Goal: Share content

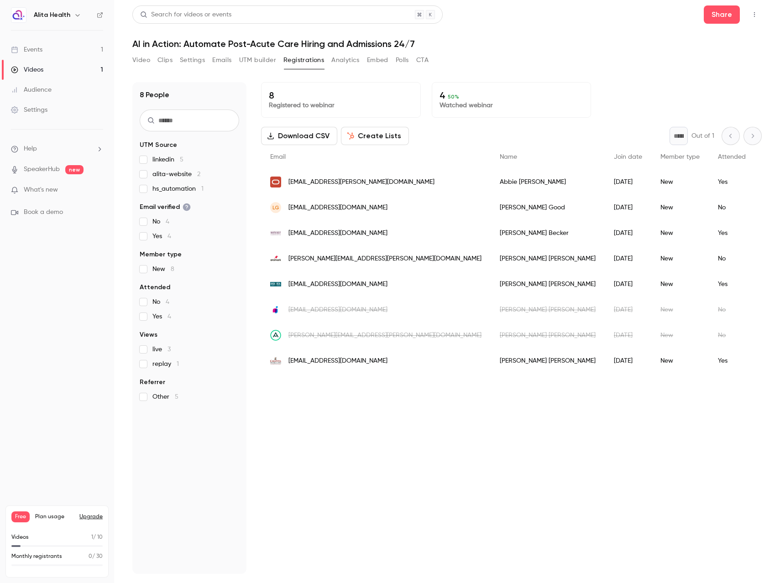
click at [67, 51] on link "Events 1" at bounding box center [57, 50] width 114 height 20
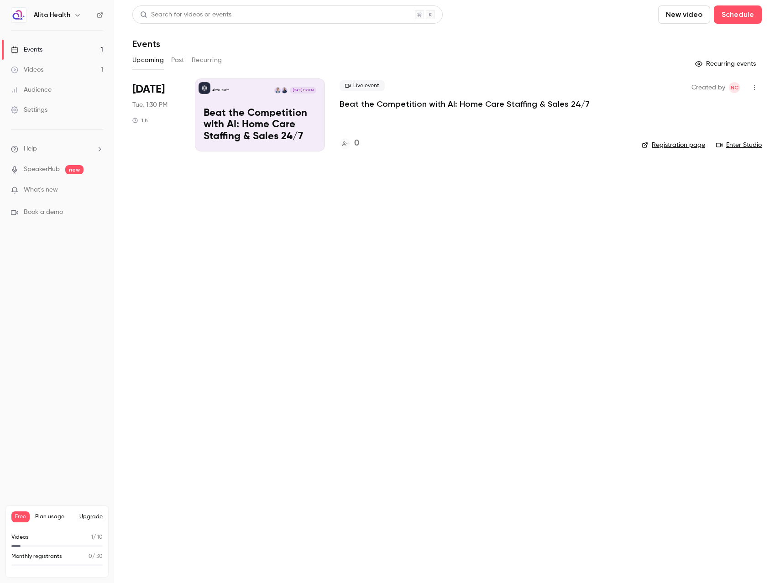
click at [428, 104] on p "Beat the Competition with AI: Home Care Staffing & Sales 24/7" at bounding box center [465, 104] width 250 height 11
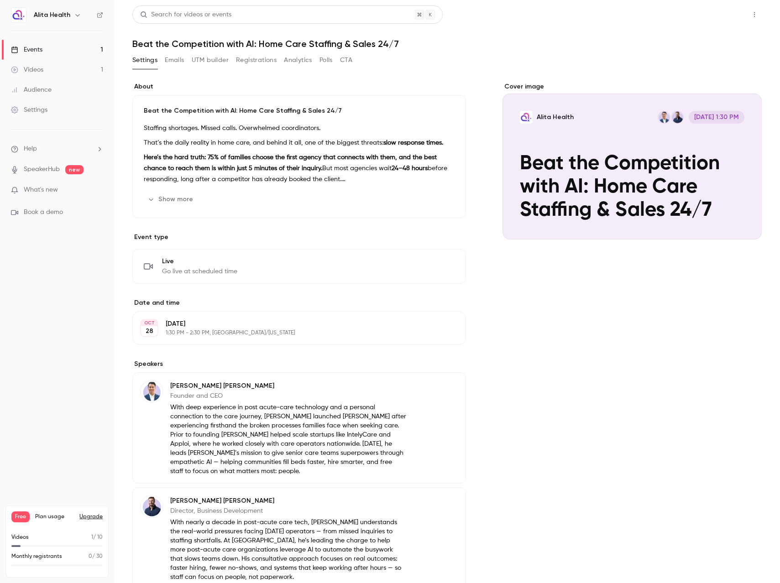
click at [717, 13] on button "Share" at bounding box center [722, 14] width 36 height 18
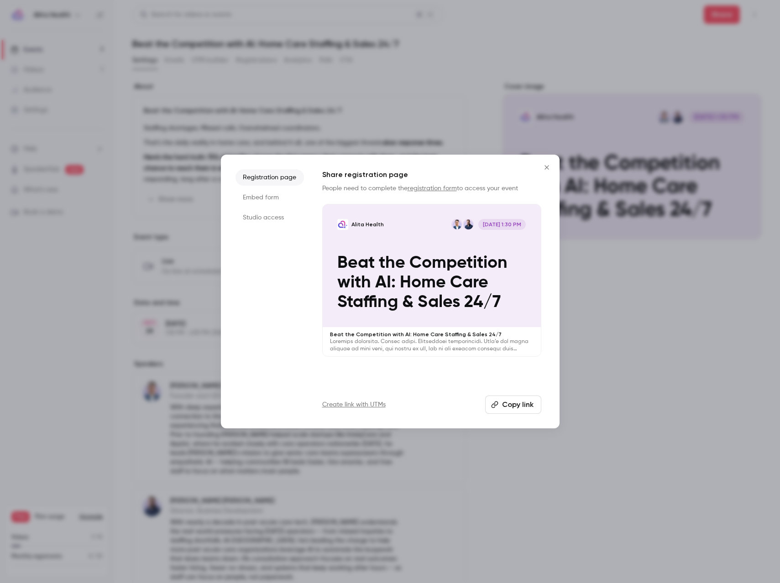
click at [518, 403] on button "Copy link" at bounding box center [513, 405] width 56 height 18
click at [547, 167] on icon "Close" at bounding box center [546, 167] width 4 height 4
